Goal: Task Accomplishment & Management: Manage account settings

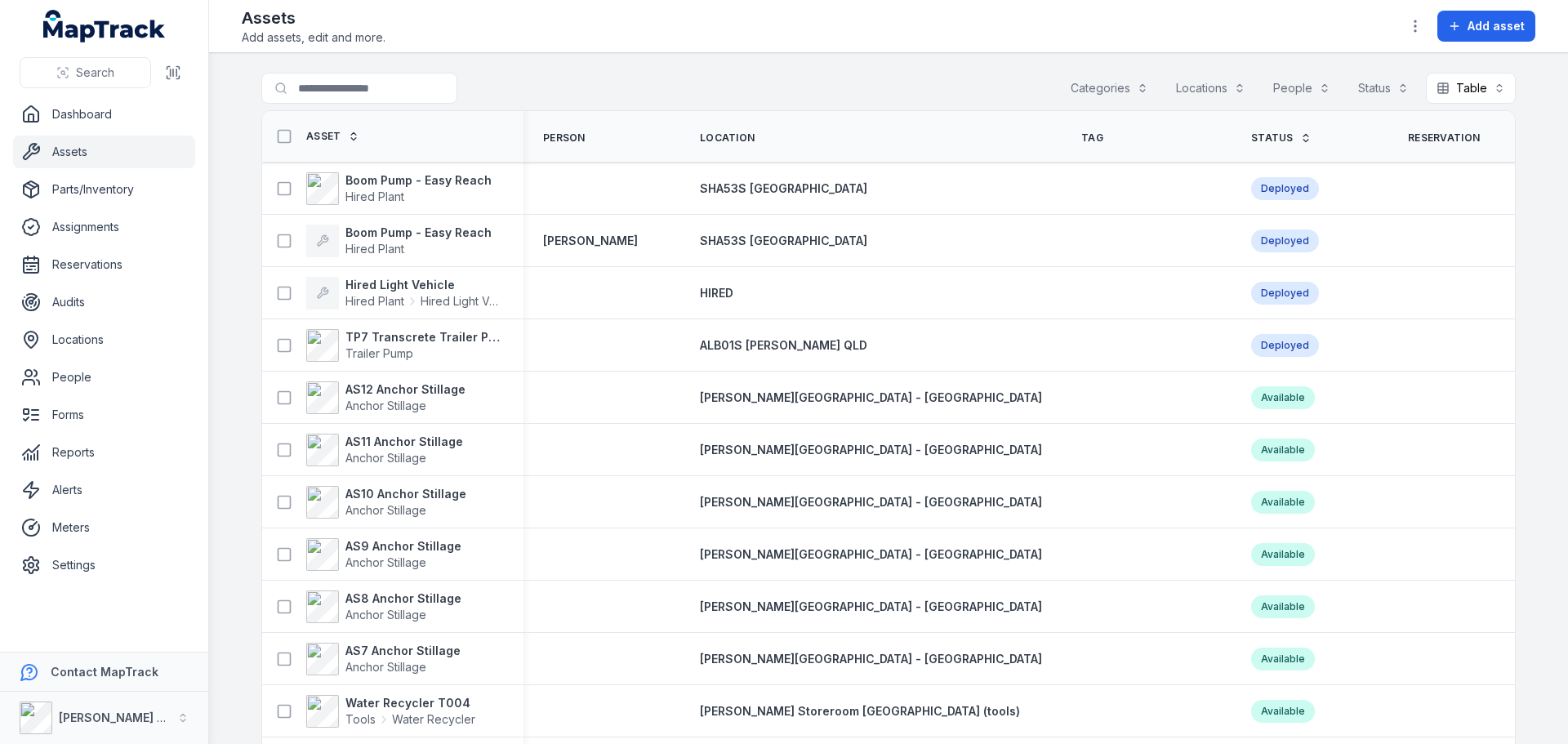
click at [70, 161] on link "Assets" at bounding box center [104, 152] width 182 height 33
click at [374, 87] on input "Search for assets" at bounding box center [392, 88] width 261 height 31
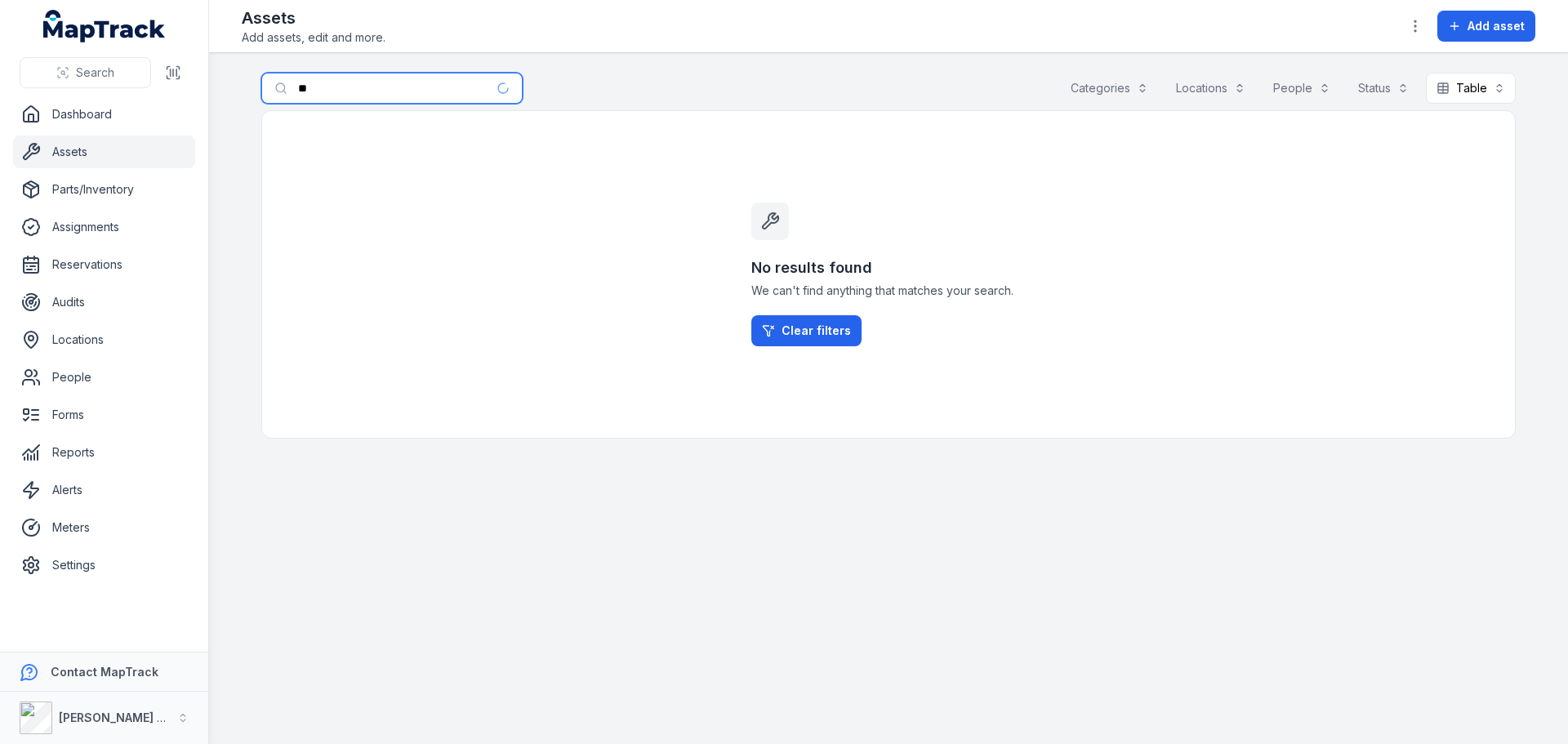
type input "*"
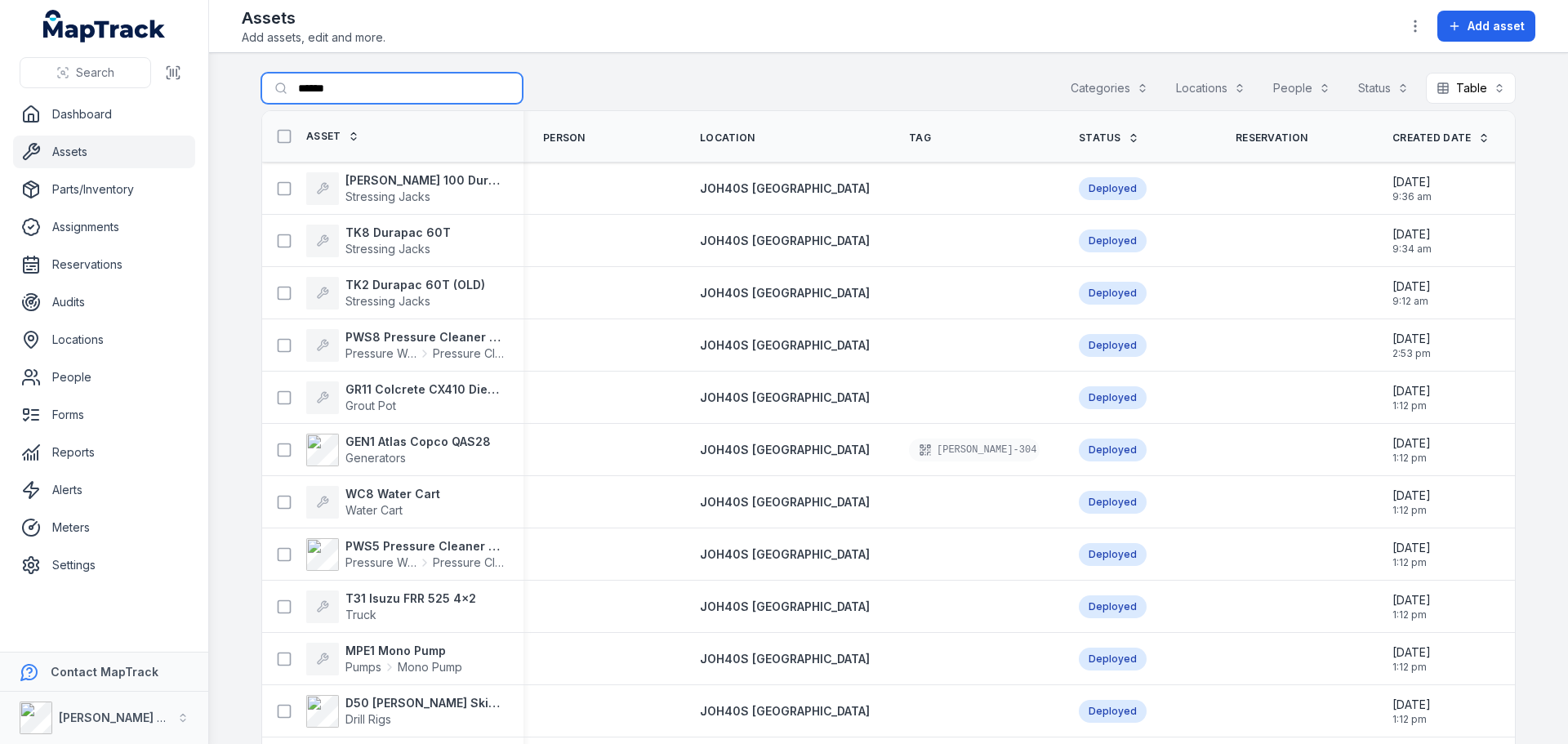
drag, startPoint x: 355, startPoint y: 93, endPoint x: 246, endPoint y: 79, distance: 109.9
click at [246, 79] on main "Search for assets ****** Categories Locations People Status Table ***** Asset P…" at bounding box center [888, 398] width 1359 height 691
type input "***"
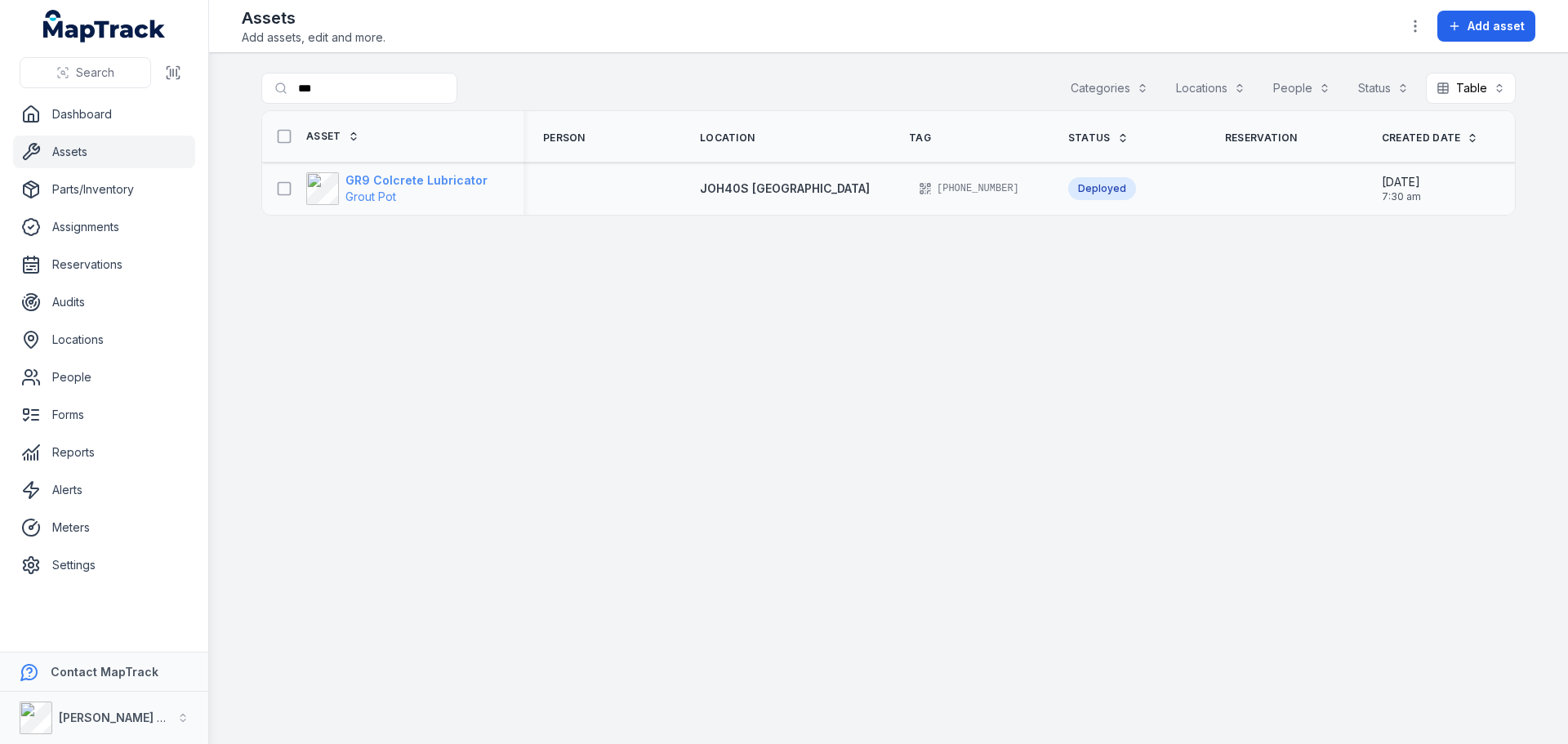
click at [394, 180] on strong "GR9 Colcrete Lubricator" at bounding box center [416, 180] width 142 height 17
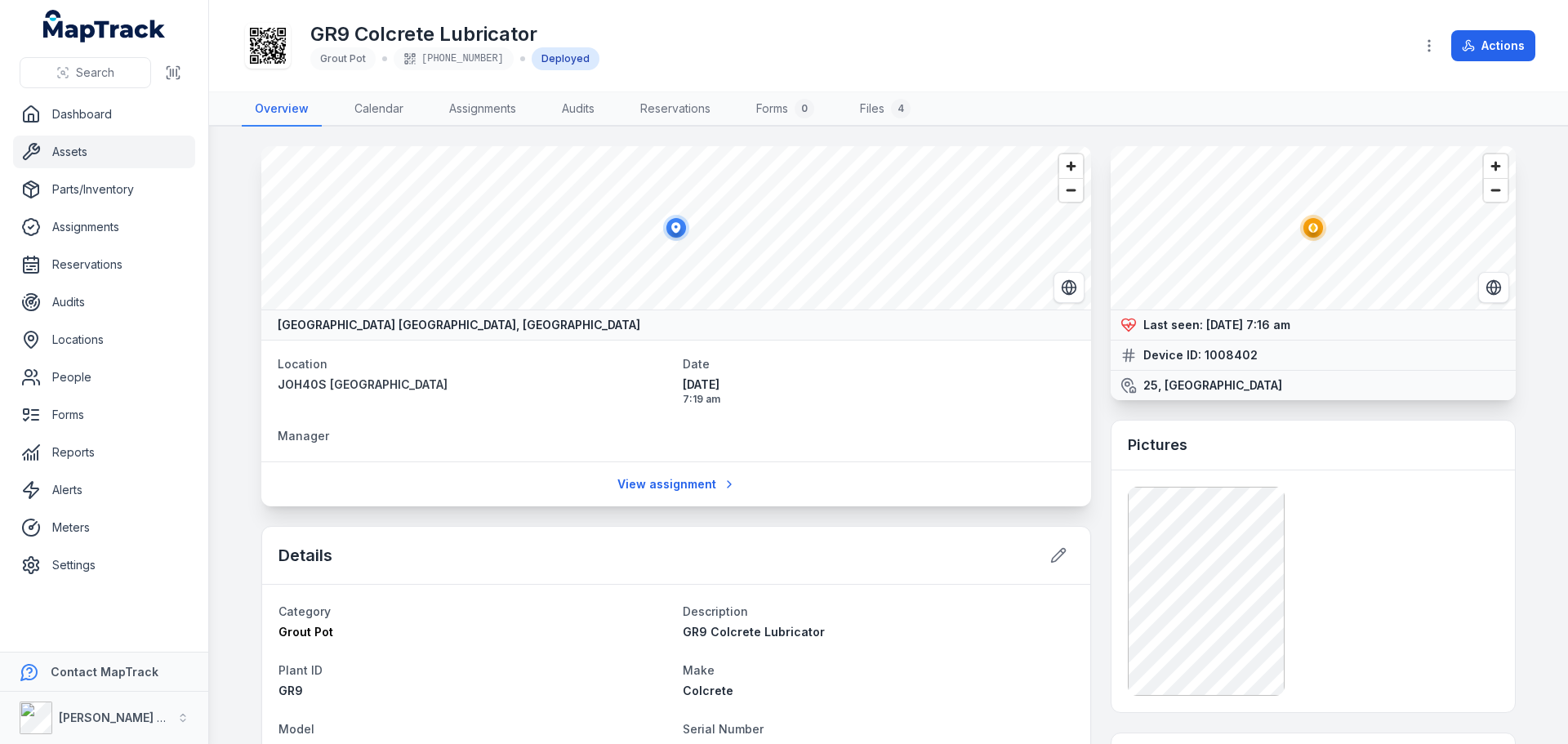
drag, startPoint x: 71, startPoint y: 145, endPoint x: 203, endPoint y: 388, distance: 276.5
click at [71, 145] on link "Assets" at bounding box center [104, 152] width 182 height 33
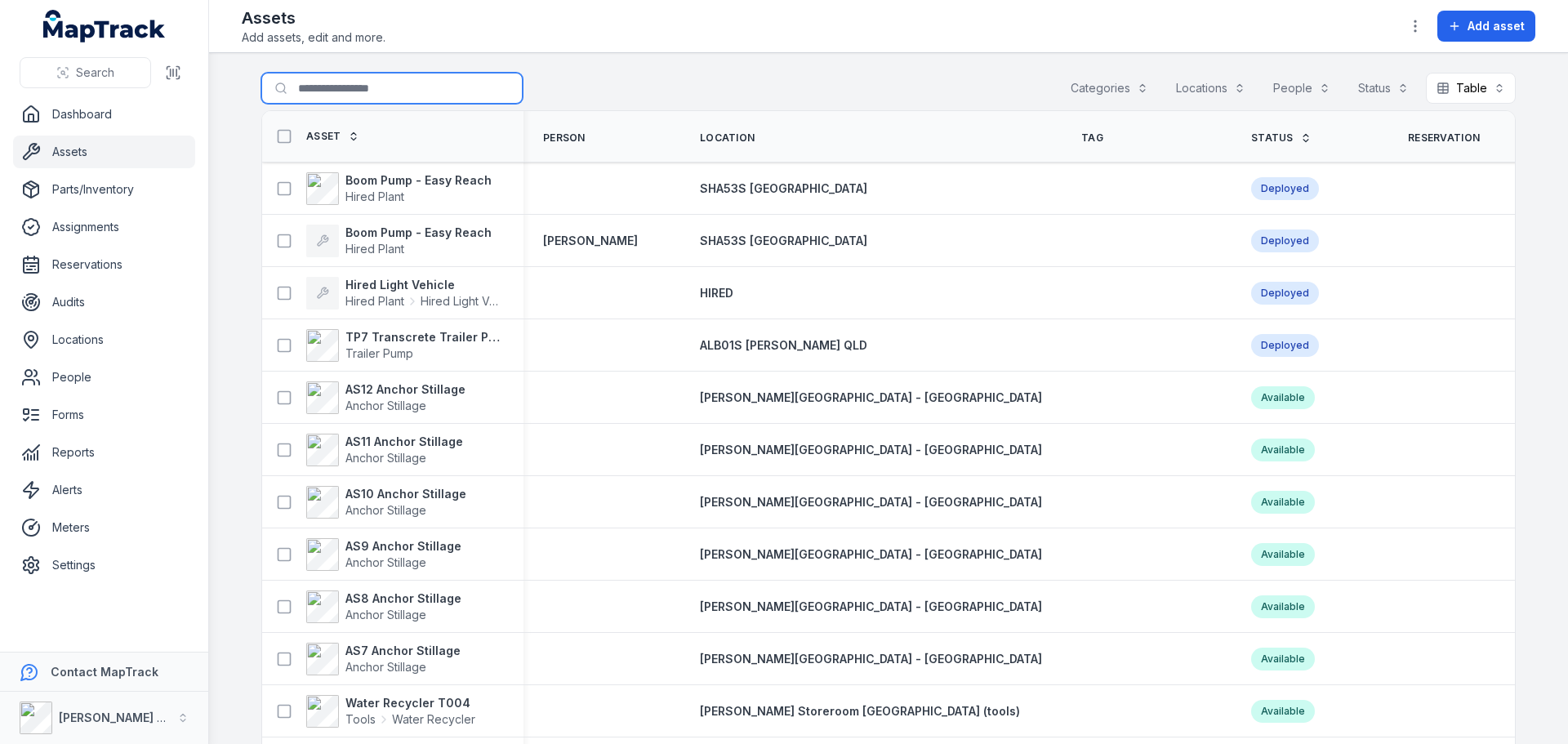
click at [335, 92] on input "Search for assets" at bounding box center [392, 88] width 261 height 31
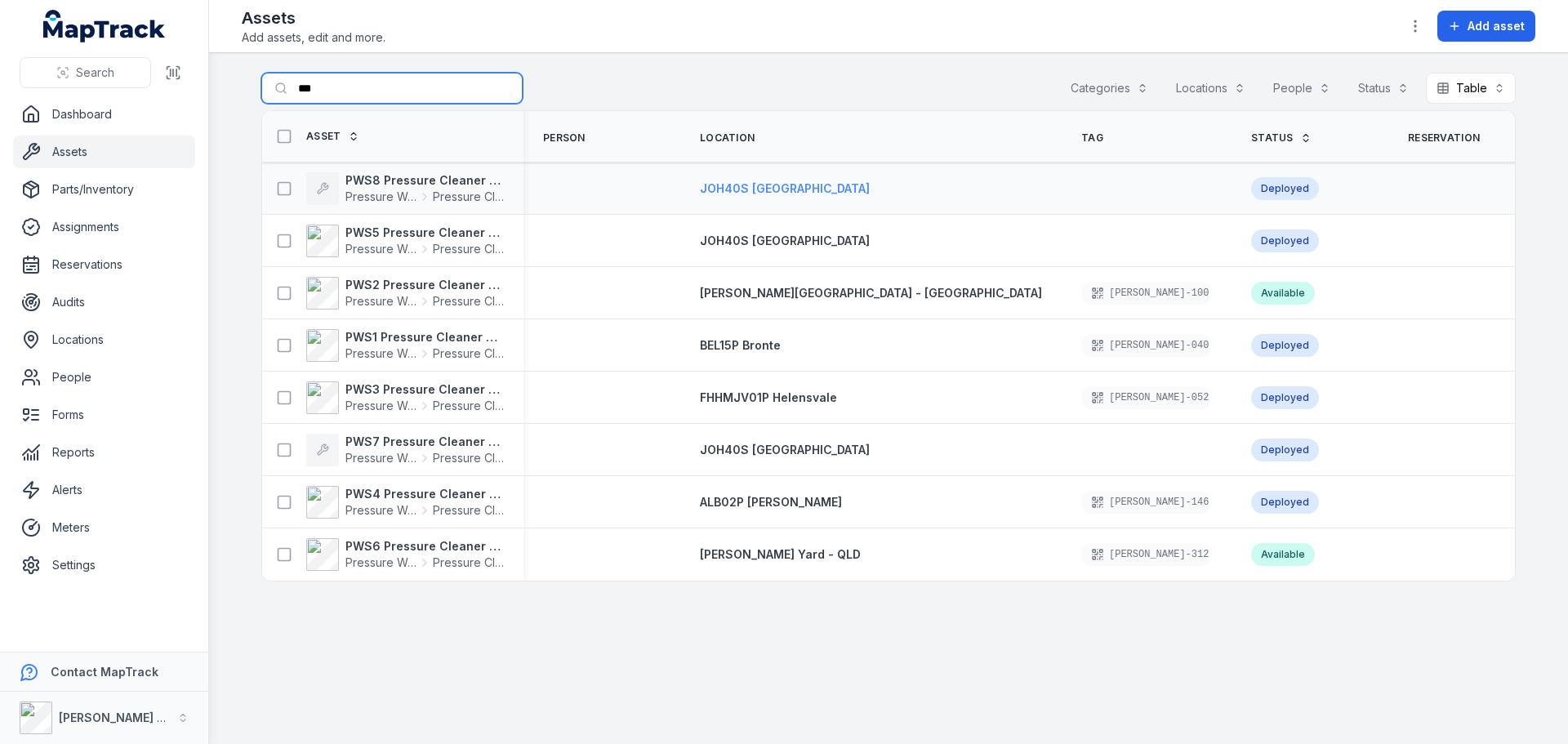
type input "***"
click at [751, 192] on span "JOH40S [GEOGRAPHIC_DATA]" at bounding box center [784, 188] width 170 height 14
click at [481, 233] on strong "PWS5 Pressure Cleaner Skid Mounted" at bounding box center [425, 233] width 158 height 17
click at [760, 453] on span "JOH40S [GEOGRAPHIC_DATA]" at bounding box center [784, 450] width 170 height 14
click at [275, 193] on button at bounding box center [285, 189] width 31 height 31
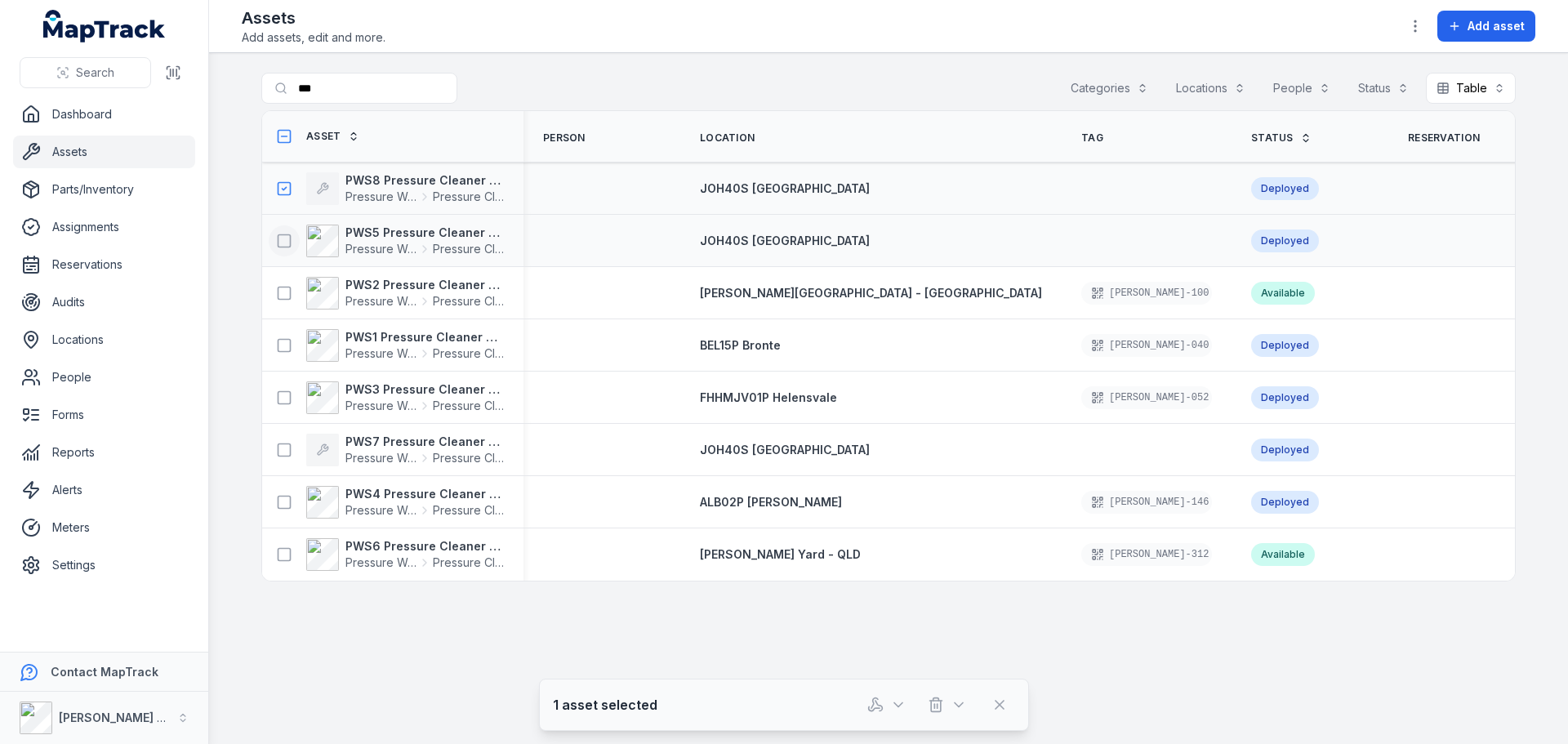
click at [279, 239] on icon at bounding box center [284, 240] width 17 height 17
click at [283, 447] on icon at bounding box center [284, 450] width 17 height 17
click at [286, 189] on icon at bounding box center [284, 188] width 17 height 17
click at [280, 237] on icon at bounding box center [284, 240] width 17 height 17
click at [283, 450] on icon at bounding box center [284, 450] width 4 height 3
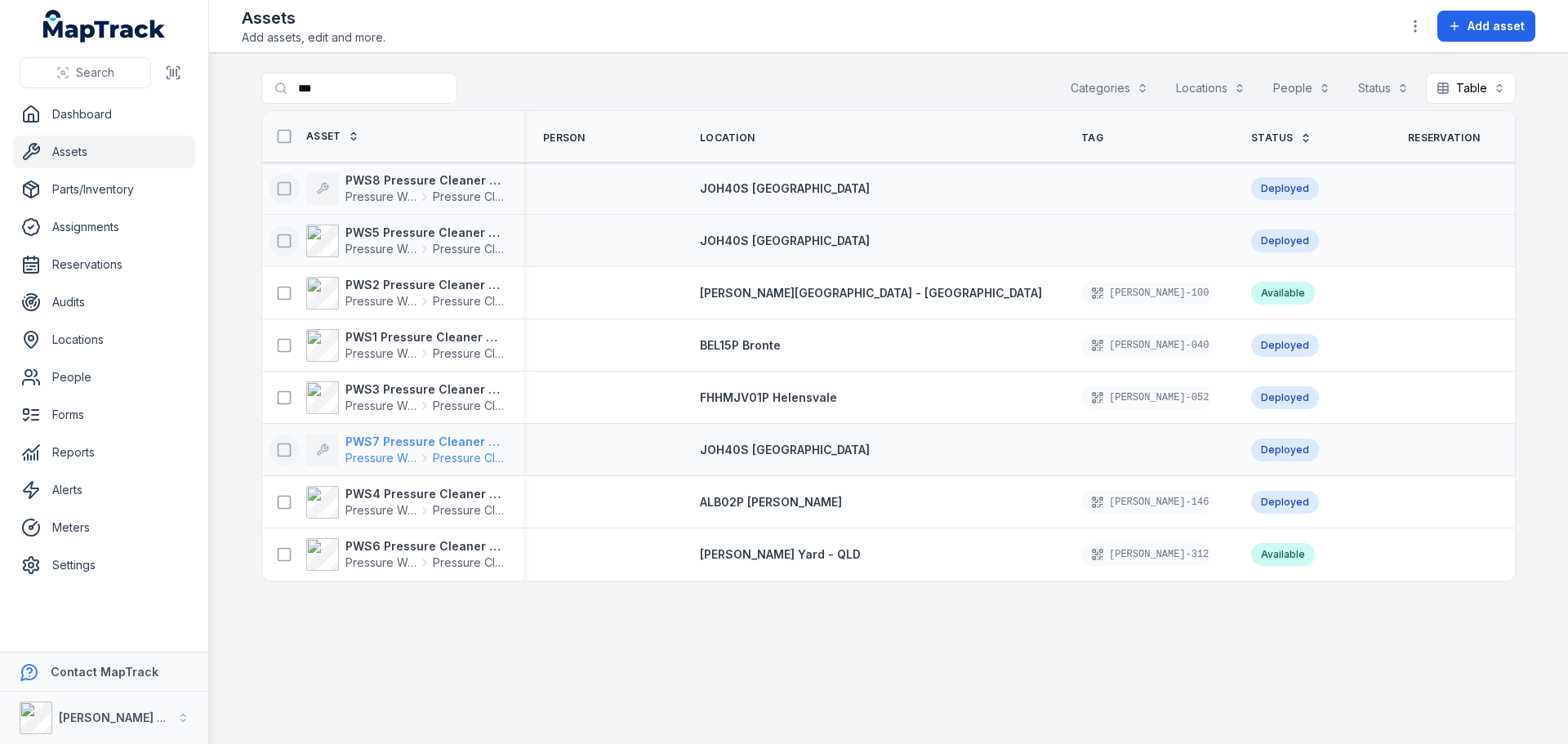
click at [394, 442] on strong "PWS7 Pressure Cleaner Skid Mounted" at bounding box center [425, 442] width 158 height 17
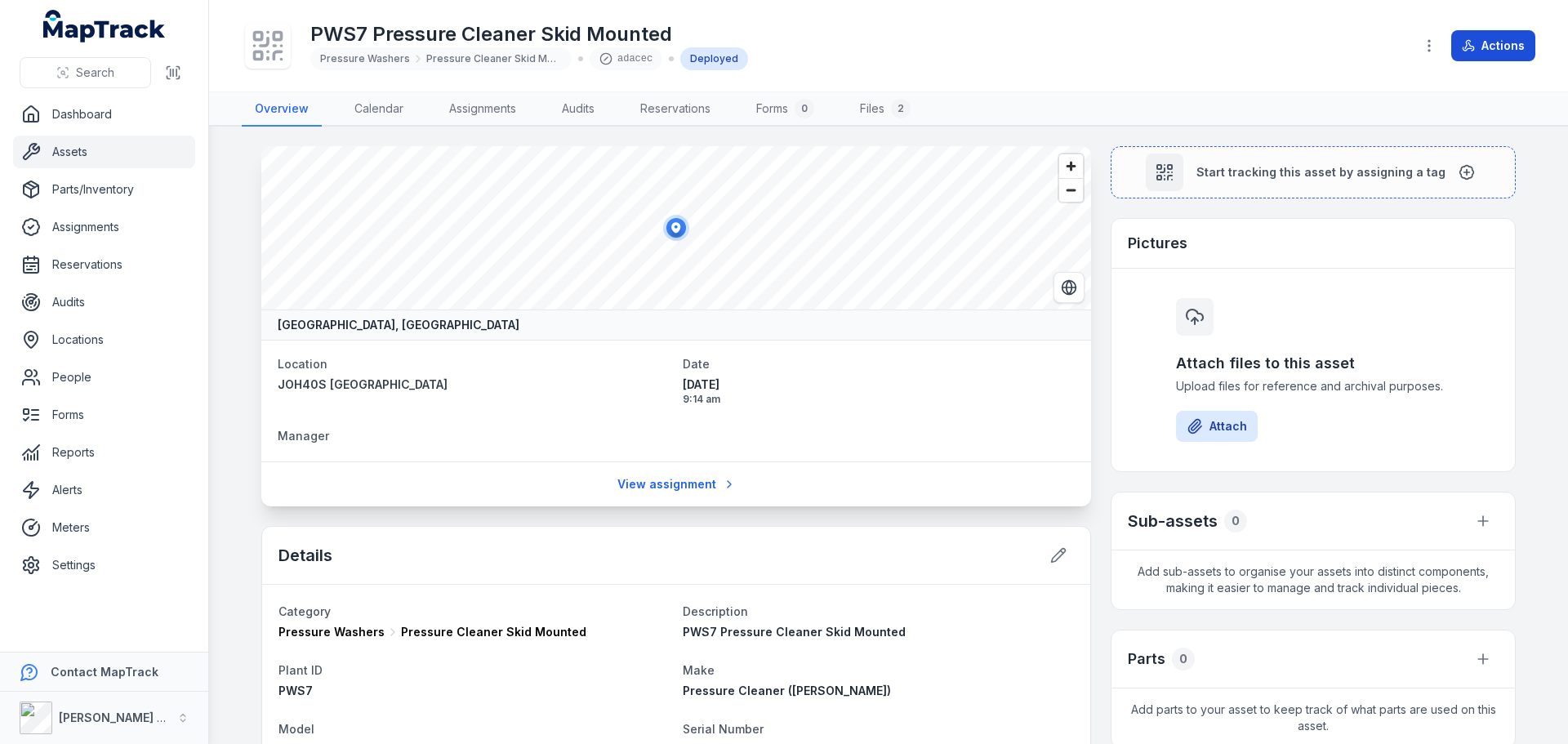
click at [1491, 44] on button "Actions" at bounding box center [1493, 46] width 84 height 31
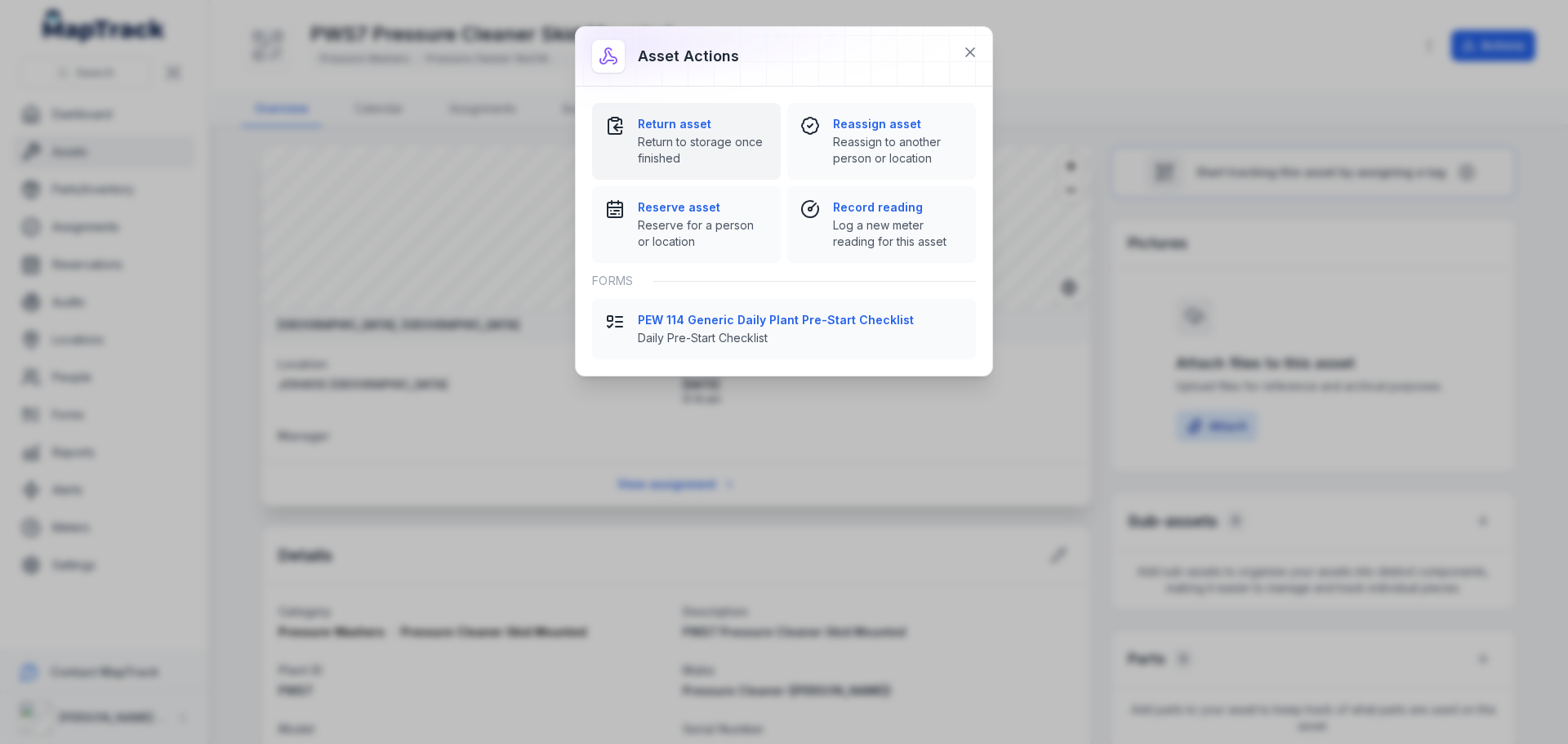
click at [656, 130] on strong "Return asset" at bounding box center [702, 124] width 130 height 17
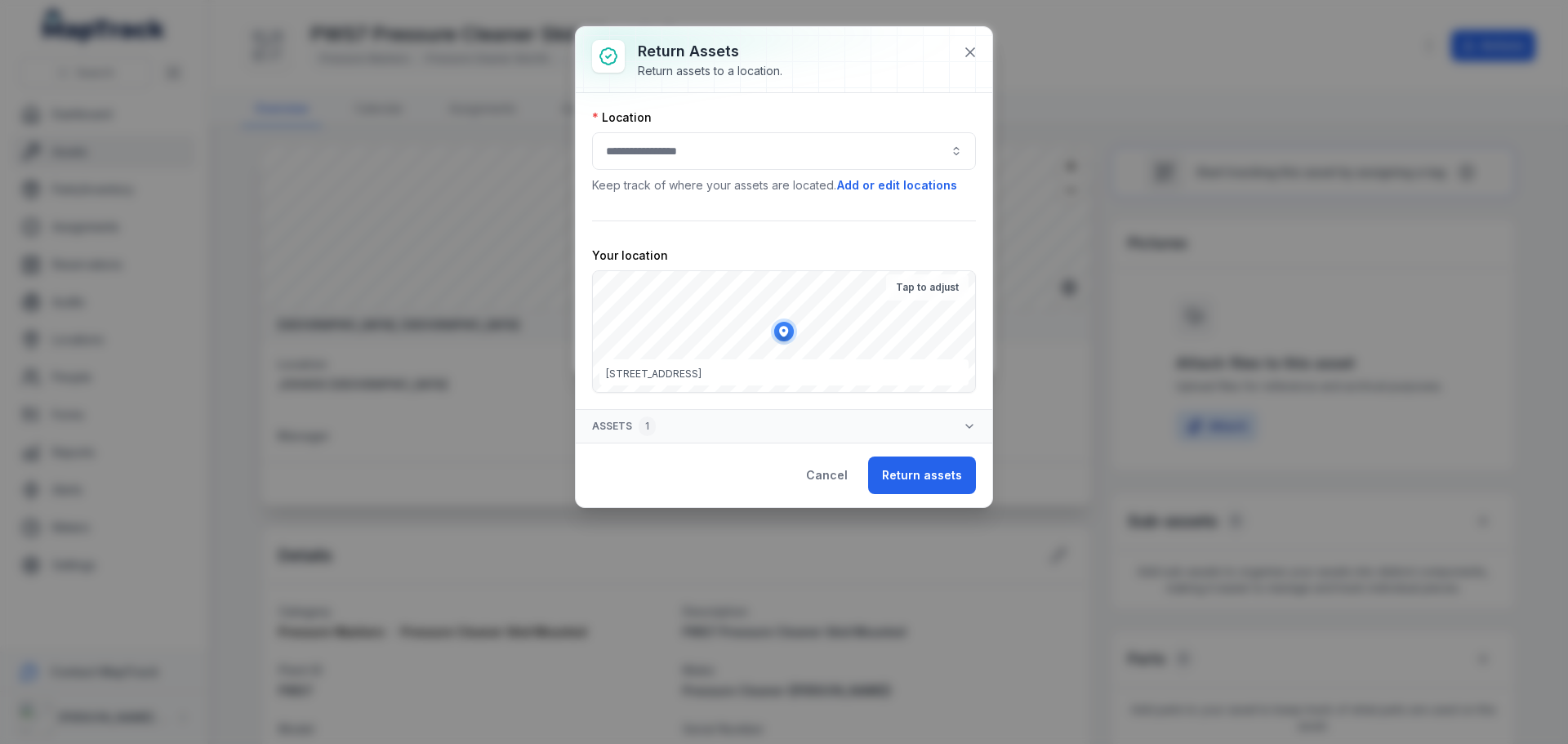
click at [656, 157] on div at bounding box center [784, 151] width 384 height 37
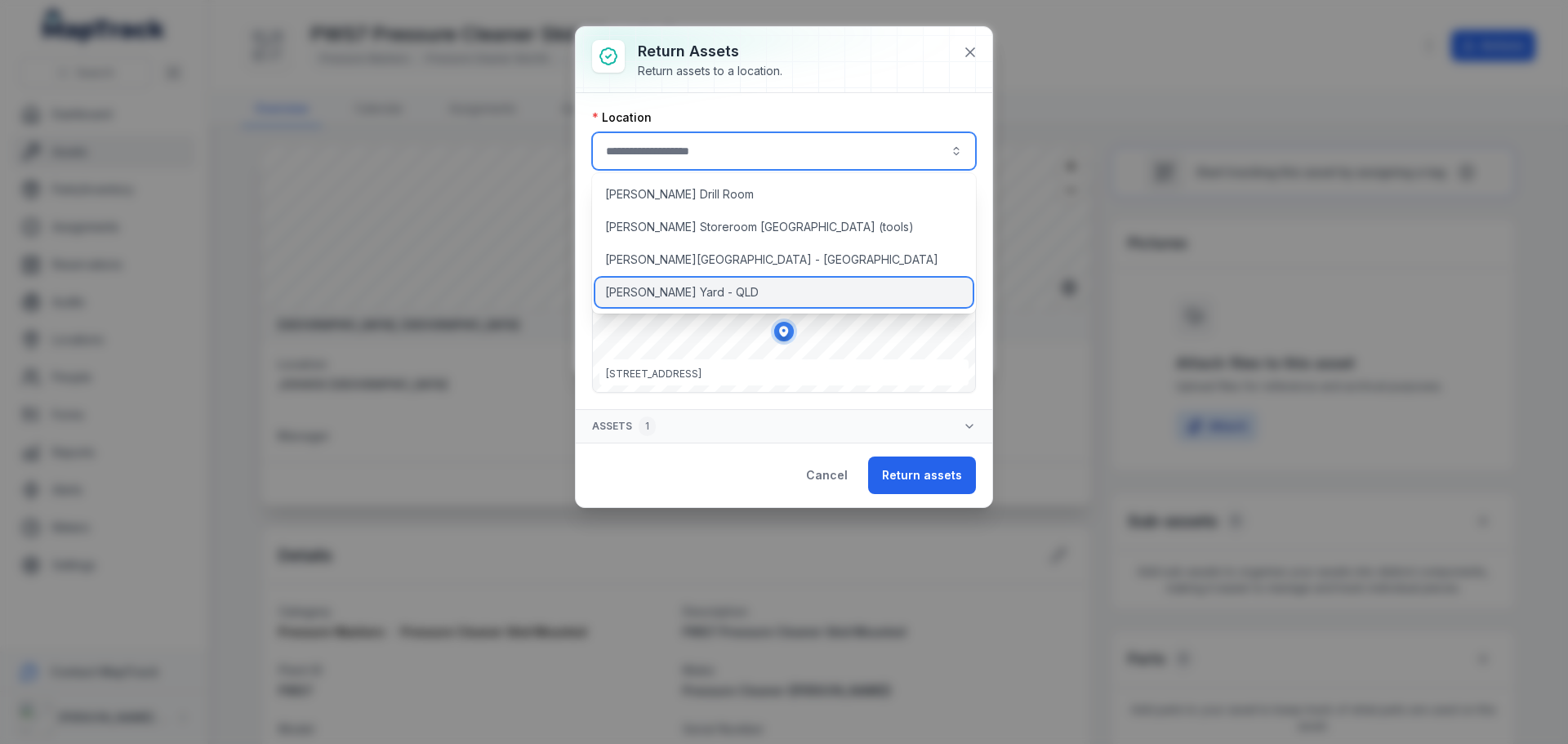
click at [655, 286] on span "[PERSON_NAME] Yard - QLD" at bounding box center [682, 292] width 153 height 17
type input "**********"
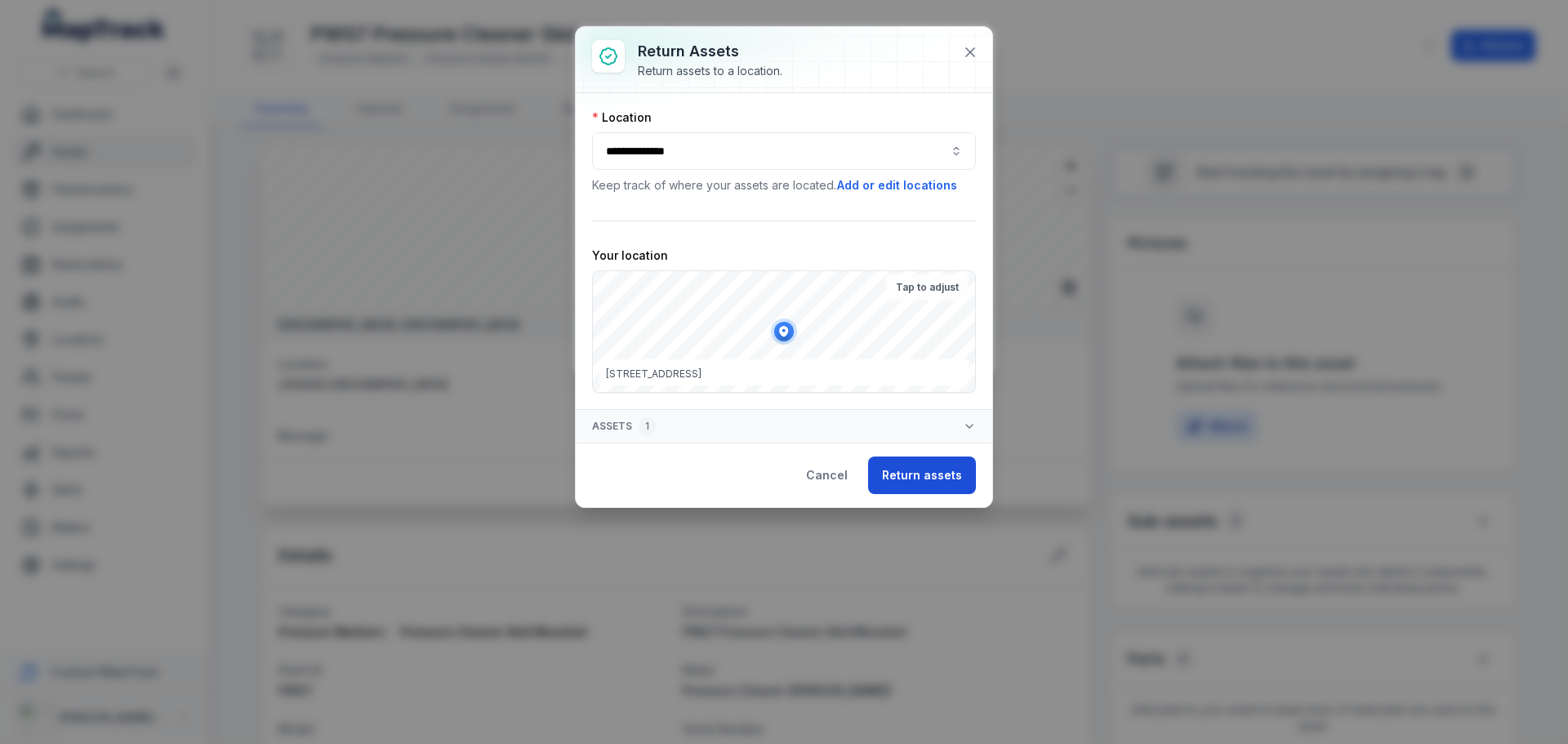
click at [899, 478] on button "Return assets" at bounding box center [922, 475] width 108 height 37
